Goal: Information Seeking & Learning: Learn about a topic

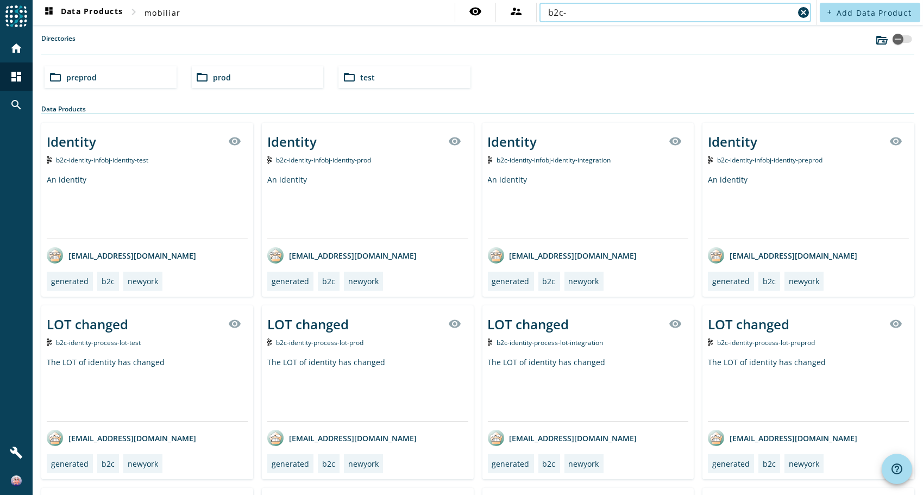
click at [756, 4] on div "b2c-" at bounding box center [671, 13] width 246 height 20
click at [592, 12] on input "b2c-ide" at bounding box center [671, 12] width 246 height 13
type input "b2c-identity-infobj-identity-preprod"
click at [668, 17] on input "b2c-identity-infobj-identity-preprod" at bounding box center [671, 12] width 246 height 13
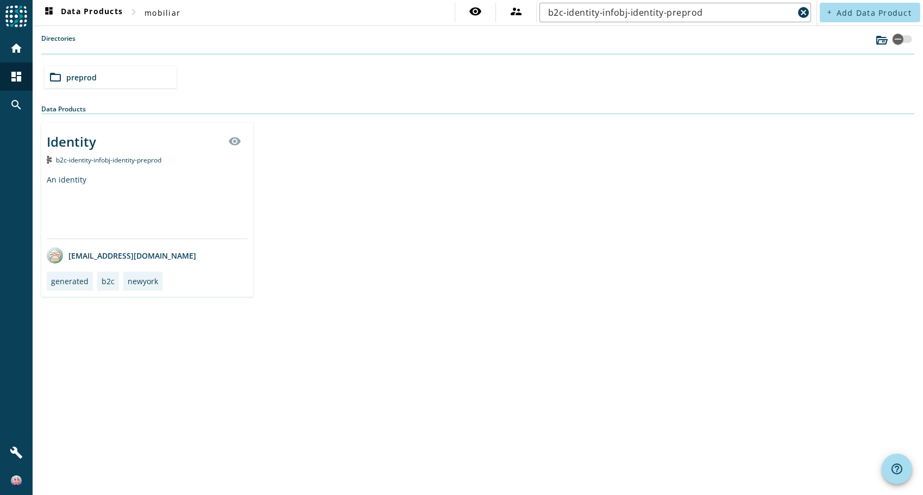
click at [67, 142] on div "Identity" at bounding box center [71, 142] width 49 height 18
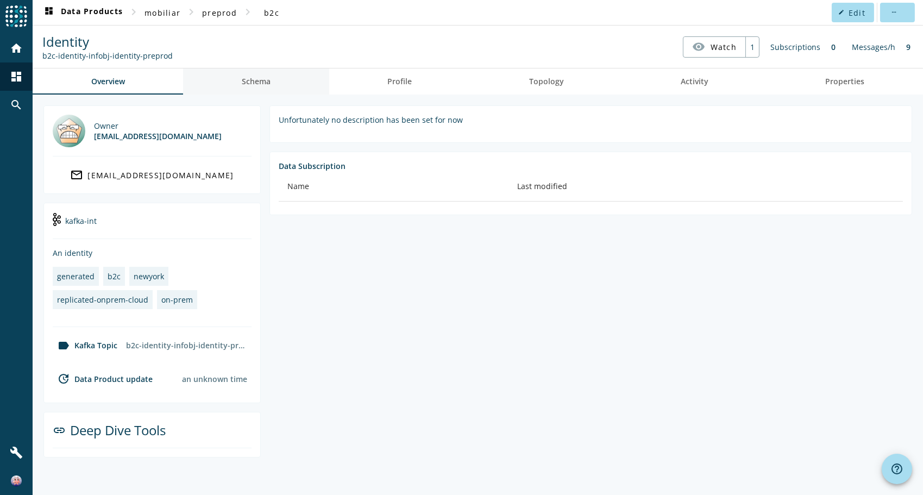
click at [258, 86] on span "Schema" at bounding box center [256, 81] width 29 height 26
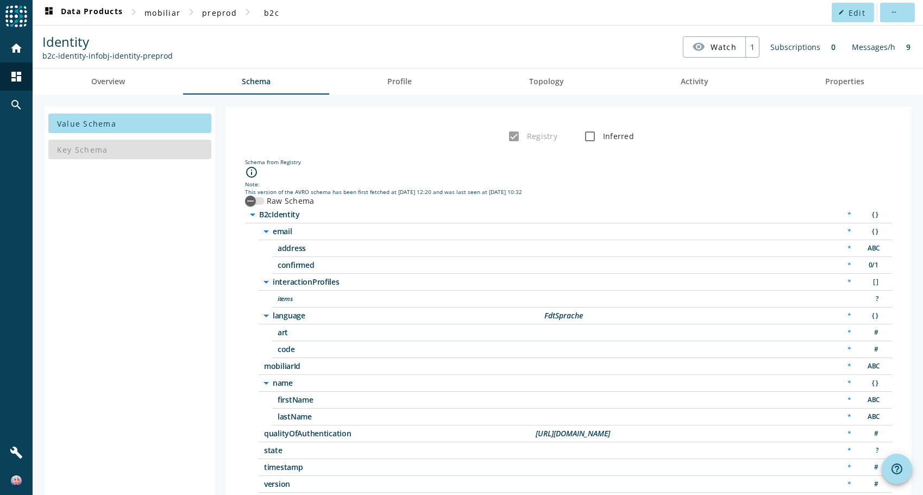
scroll to position [27, 0]
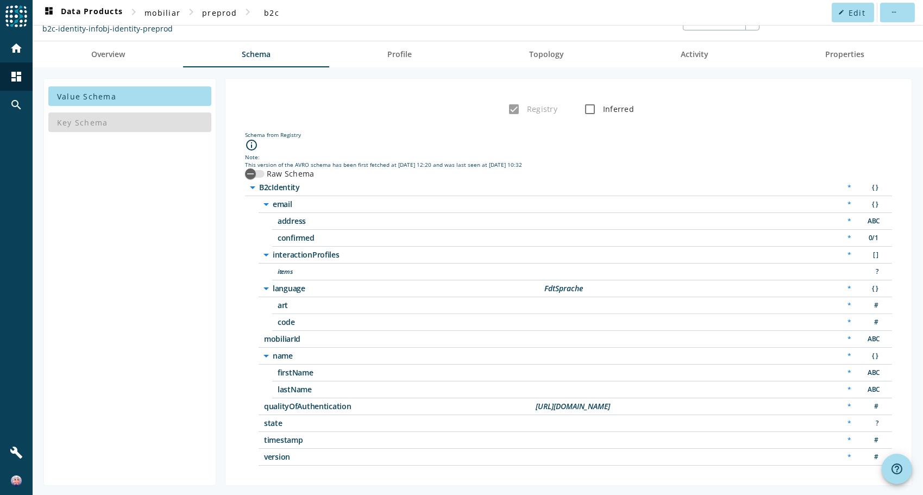
click at [266, 259] on icon "arrow_drop_down" at bounding box center [266, 254] width 13 height 13
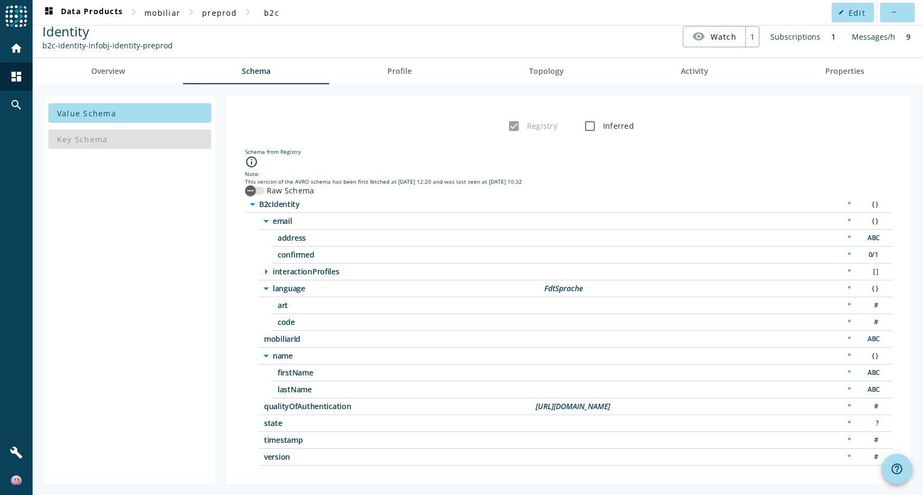
click at [265, 268] on icon "arrow_right" at bounding box center [266, 271] width 13 height 13
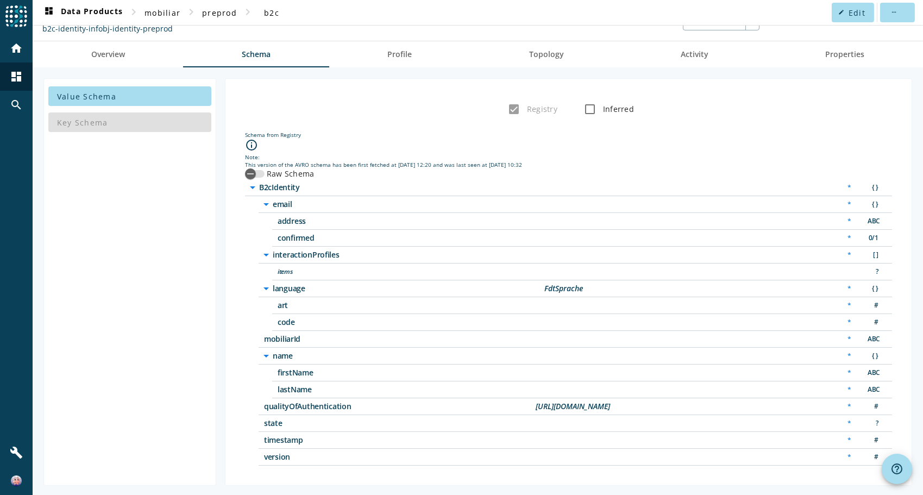
click at [289, 268] on span "items" at bounding box center [414, 272] width 272 height 8
click at [260, 179] on div "button" at bounding box center [251, 174] width 22 height 22
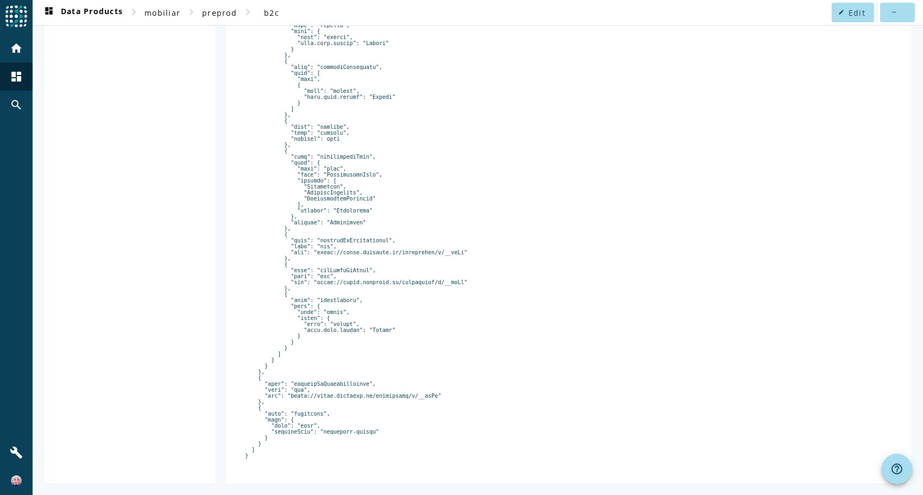
scroll to position [812, 0]
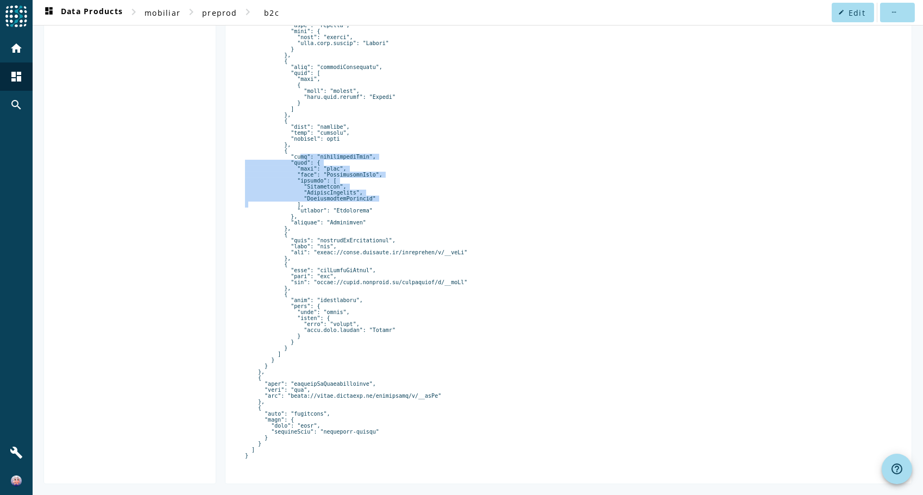
drag, startPoint x: 290, startPoint y: 194, endPoint x: 368, endPoint y: 246, distance: 94.5
drag, startPoint x: 368, startPoint y: 246, endPoint x: 324, endPoint y: 237, distance: 45.5
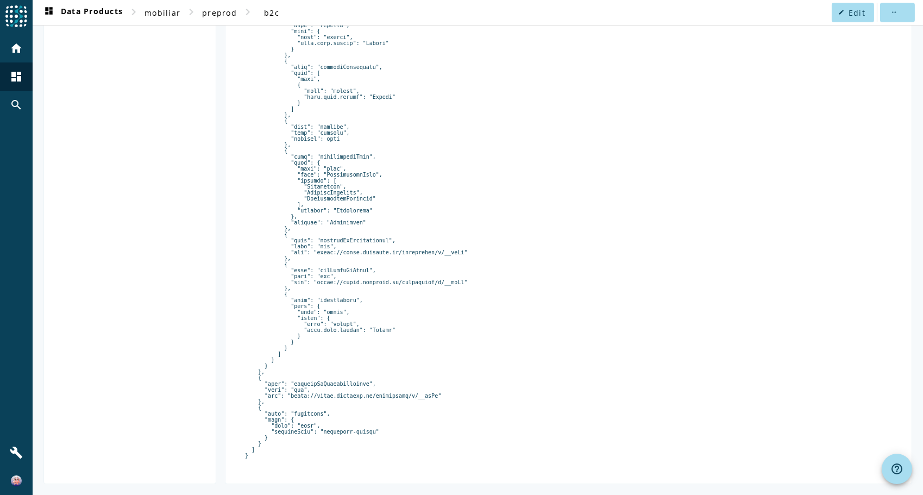
drag, startPoint x: 368, startPoint y: 243, endPoint x: 257, endPoint y: 228, distance: 112.4
drag, startPoint x: 257, startPoint y: 228, endPoint x: 274, endPoint y: 236, distance: 18.5
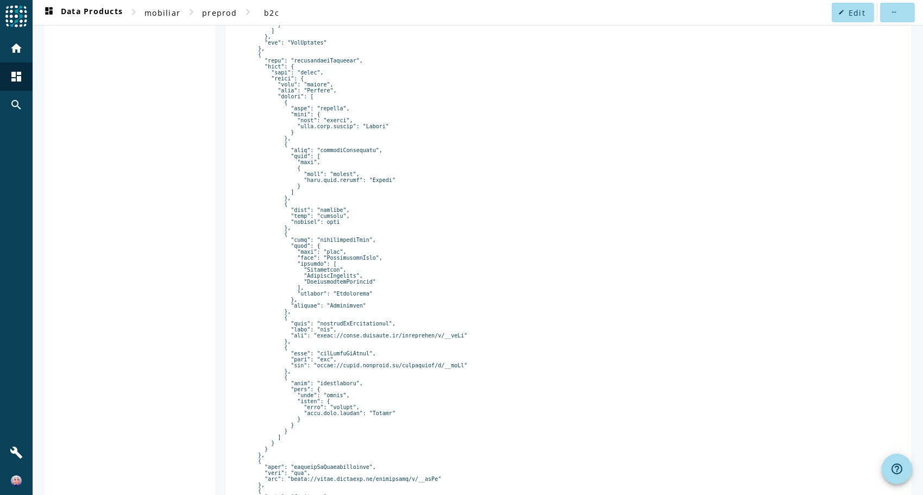
scroll to position [704, 0]
